Goal: Unclear

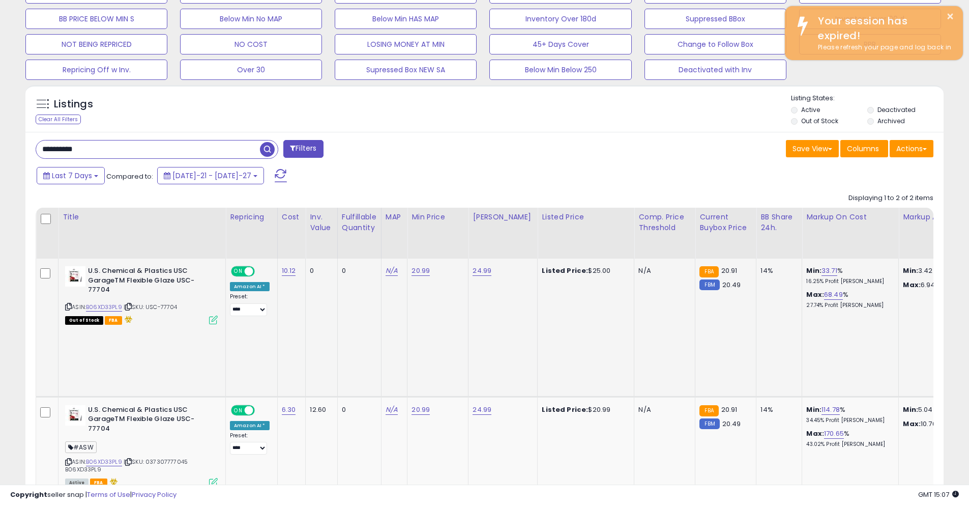
scroll to position [209, 533]
